Goal: Find specific page/section: Find specific page/section

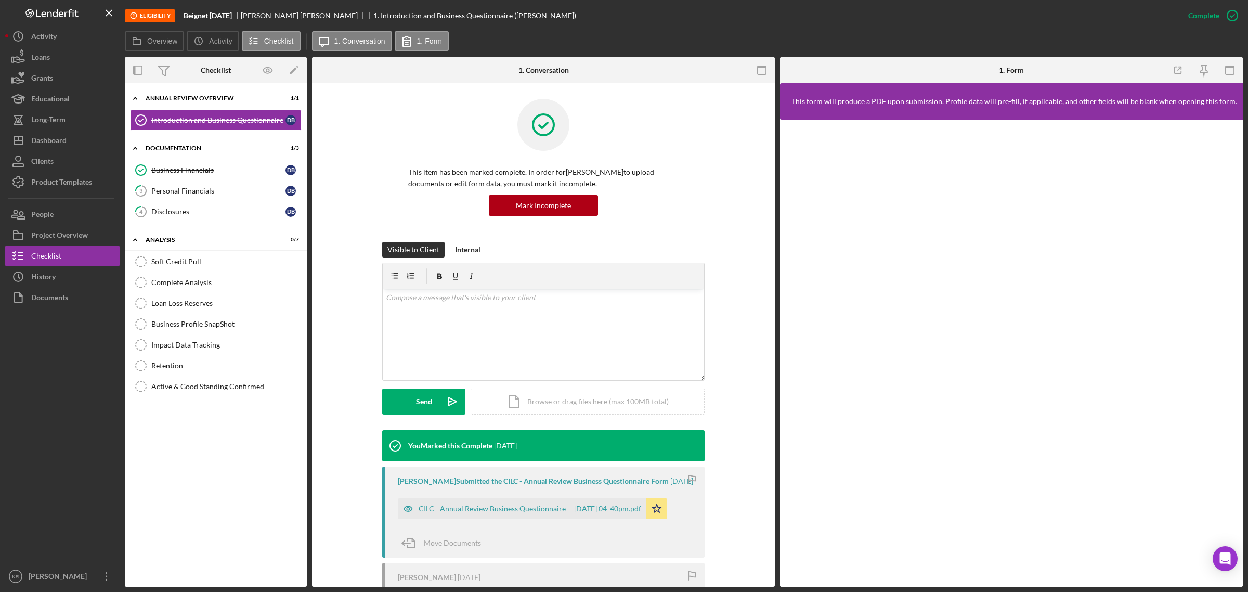
scroll to position [130, 0]
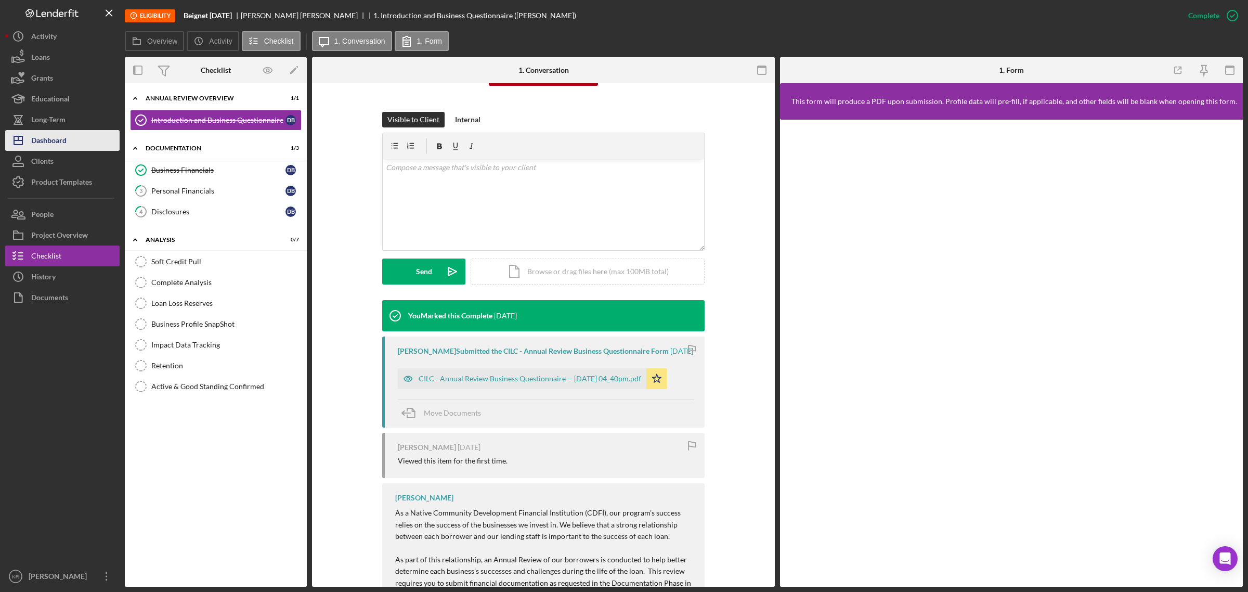
click at [53, 146] on div "Dashboard" at bounding box center [48, 141] width 35 height 23
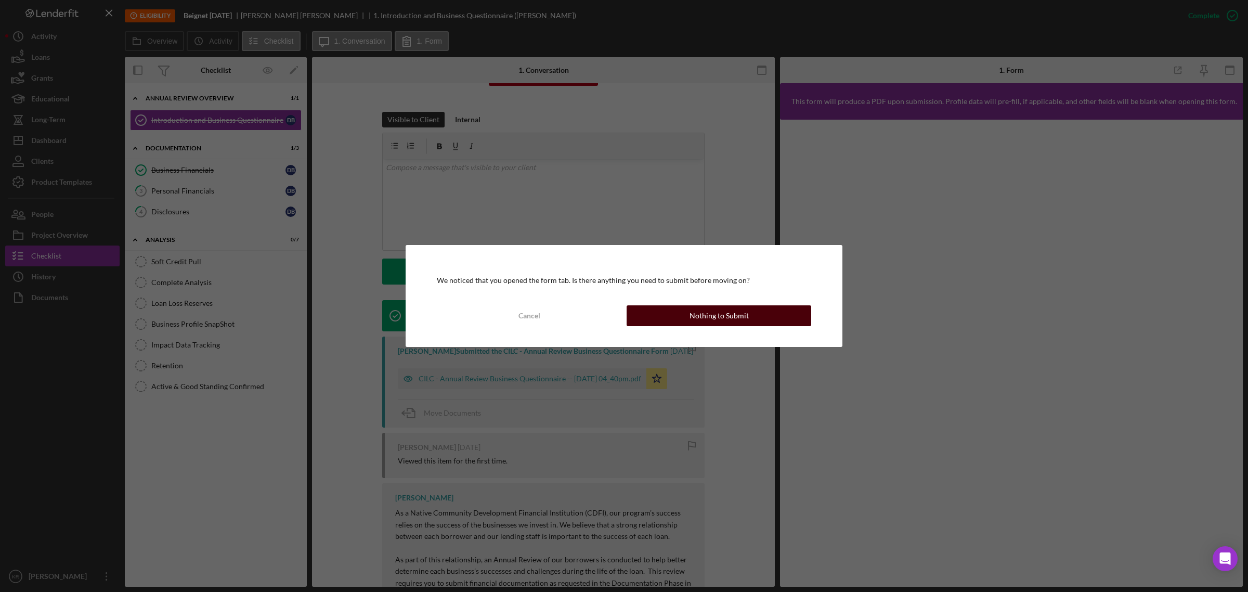
click at [746, 308] on div "Nothing to Submit" at bounding box center [718, 315] width 59 height 21
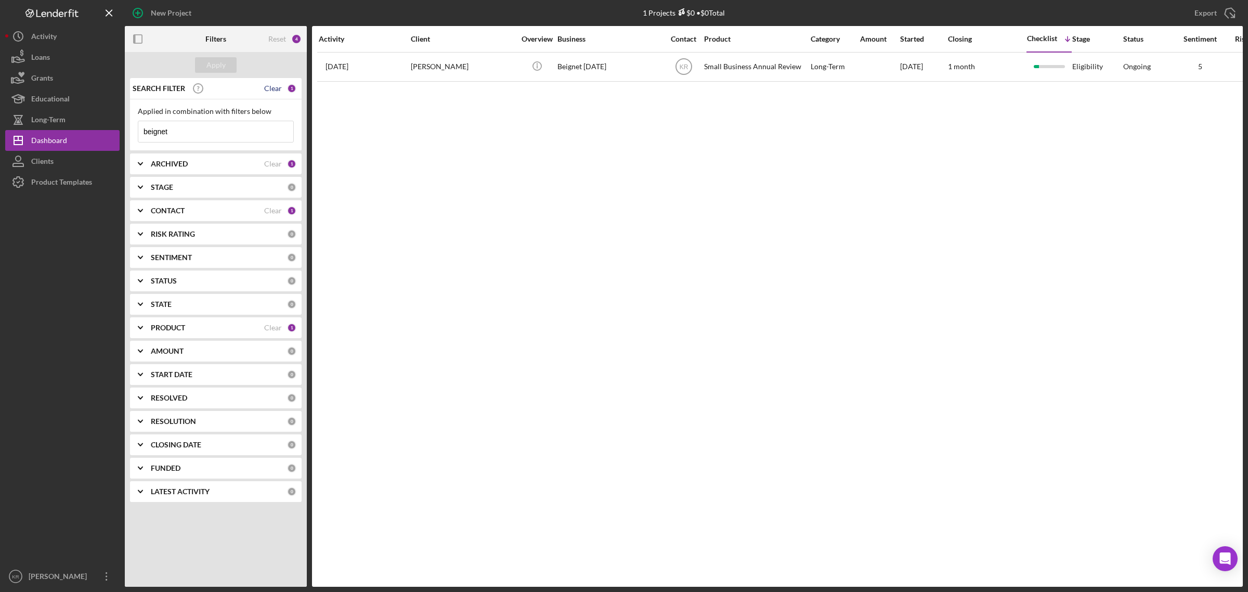
click at [277, 84] on div "Clear" at bounding box center [273, 88] width 18 height 8
click at [193, 130] on input at bounding box center [215, 131] width 155 height 21
click at [240, 121] on input at bounding box center [215, 131] width 155 height 21
type input "bear paw"
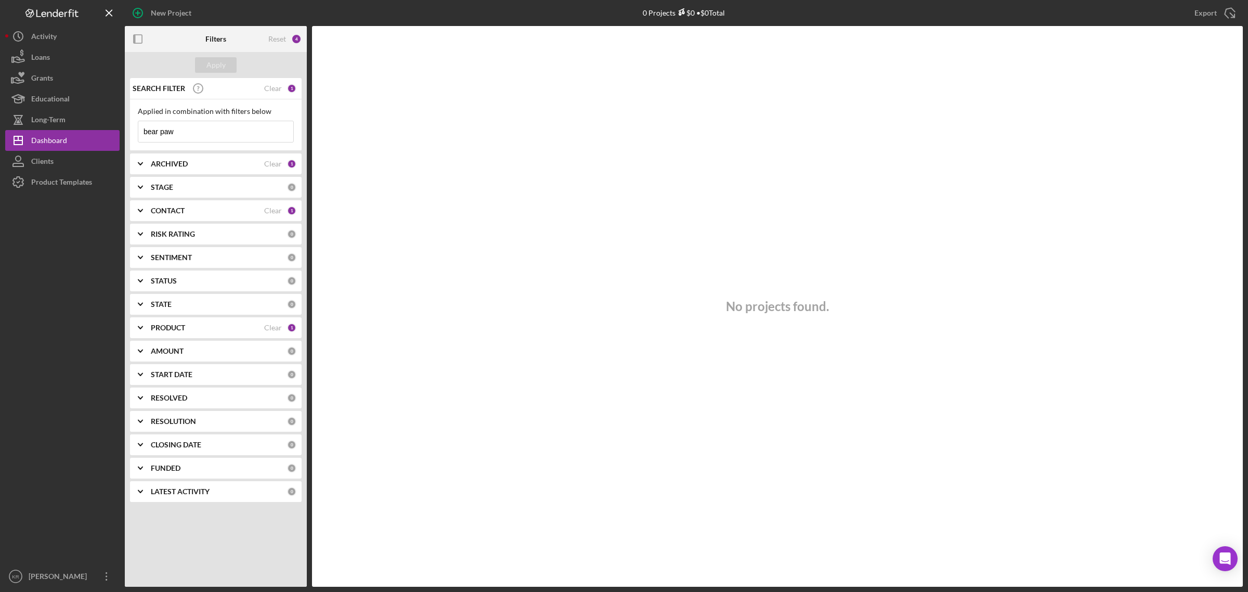
click at [199, 134] on input "bear paw" at bounding box center [215, 131] width 155 height 21
type input "p"
